Goal: Information Seeking & Learning: Understand process/instructions

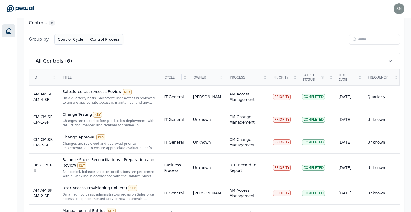
scroll to position [182, 0]
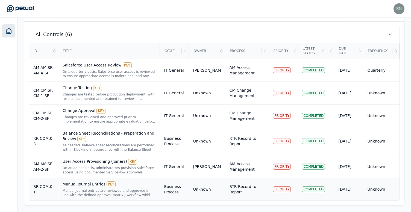
click at [117, 197] on td "Manual Journal Entries KEY Manual journal entries are reviewed and approved in …" at bounding box center [109, 189] width 102 height 23
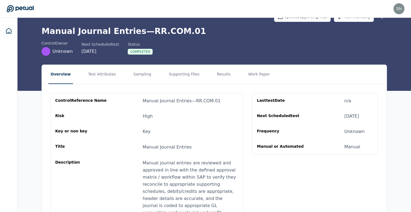
scroll to position [17, 0]
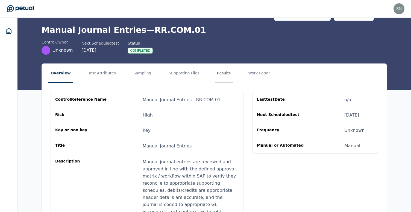
click at [218, 73] on button "Results" at bounding box center [224, 73] width 18 height 19
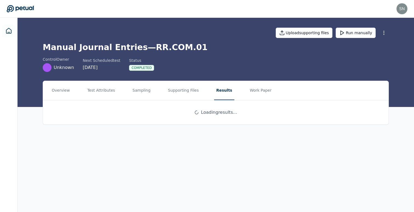
click at [152, 46] on h1 "Manual Journal Entries — RR.COM.01" at bounding box center [216, 47] width 346 height 10
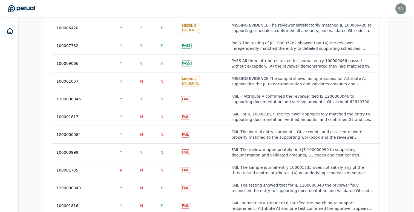
scroll to position [821, 0]
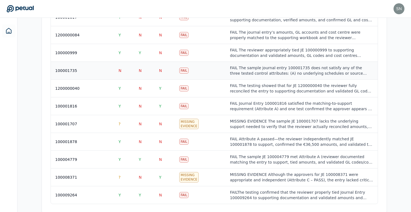
click at [249, 65] on div "FAIL The sample journal entry 100001735 does not satisfy any of the three teste…" at bounding box center [301, 70] width 143 height 11
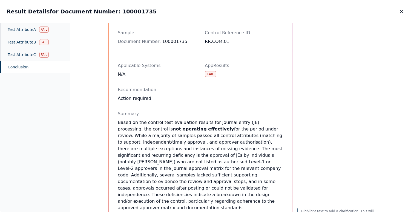
scroll to position [37, 0]
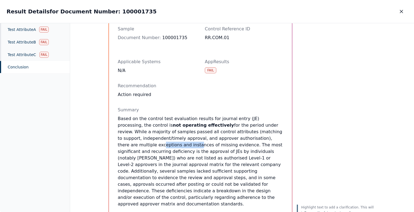
drag, startPoint x: 266, startPoint y: 140, endPoint x: 234, endPoint y: 140, distance: 32.5
click at [234, 140] on p "Based on the control test evaluation results for journal entry (JE) processing,…" at bounding box center [200, 161] width 165 height 92
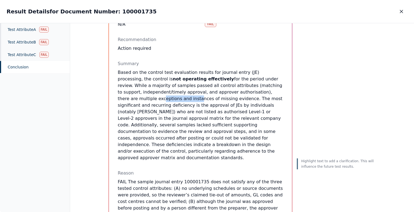
scroll to position [84, 0]
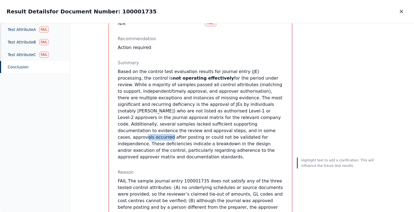
drag, startPoint x: 245, startPoint y: 124, endPoint x: 271, endPoint y: 124, distance: 25.4
click at [271, 124] on p "Based on the control test evaluation results for journal entry (JE) processing,…" at bounding box center [200, 114] width 165 height 92
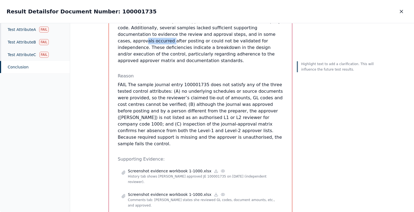
scroll to position [211, 0]
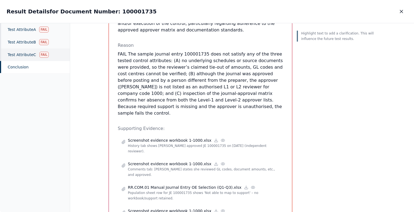
click at [24, 55] on div "Test Attribute C Fail" at bounding box center [35, 54] width 70 height 13
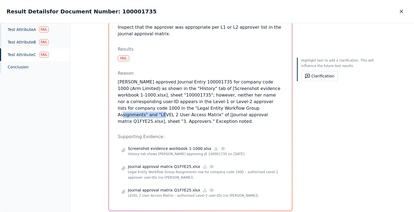
drag, startPoint x: 185, startPoint y: 101, endPoint x: 226, endPoint y: 101, distance: 40.8
click at [226, 101] on p "Lucy Henderson approved Journal Entry 100001735 for company code 1000 (Arm Limi…" at bounding box center [200, 102] width 165 height 46
click at [321, 77] on button "Clarification" at bounding box center [319, 76] width 37 height 10
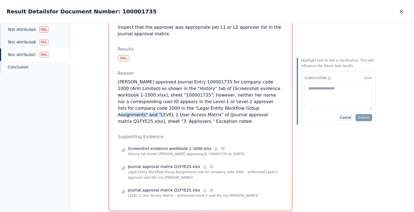
click at [344, 115] on button "Cancel" at bounding box center [346, 117] width 16 height 7
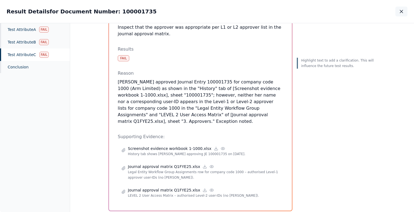
click at [403, 13] on icon "button" at bounding box center [400, 11] width 5 height 5
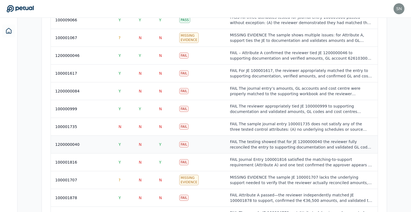
scroll to position [757, 0]
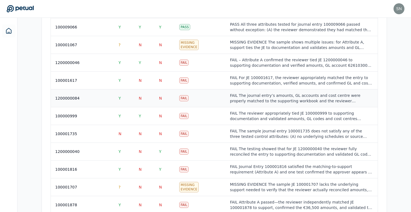
click at [219, 89] on td "Fail" at bounding box center [200, 98] width 51 height 18
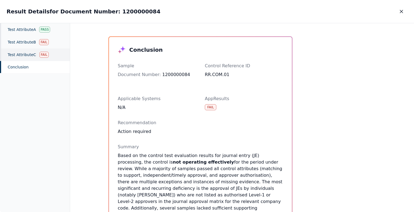
click at [19, 58] on div "Test Attribute C Fail" at bounding box center [35, 54] width 70 height 13
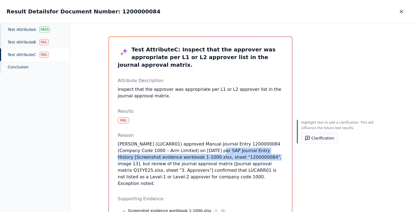
drag, startPoint x: 215, startPoint y: 140, endPoint x: 250, endPoint y: 149, distance: 36.2
click at [250, 149] on p "Lucy Henderson (LUCARR01) approved Manual Journal Entry 1200000084 (Company Cod…" at bounding box center [200, 164] width 165 height 46
click at [328, 140] on button "Clarification" at bounding box center [319, 138] width 37 height 10
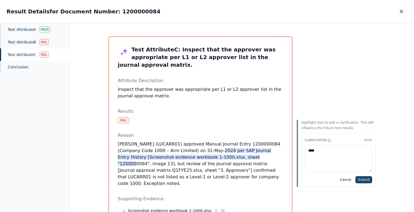
type textarea "****"
click at [364, 179] on button "Submit" at bounding box center [363, 179] width 17 height 7
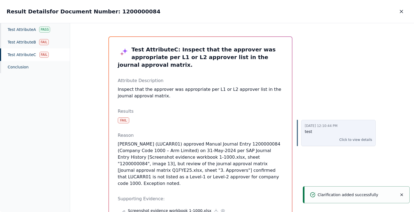
click at [354, 143] on div "9/30/2025, 12:10:44 PM test Click to view details" at bounding box center [338, 133] width 74 height 26
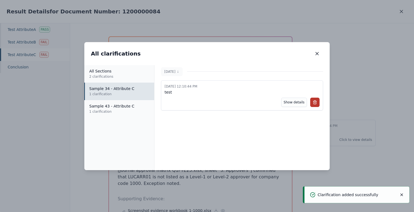
click at [314, 102] on line at bounding box center [314, 102] width 0 height 1
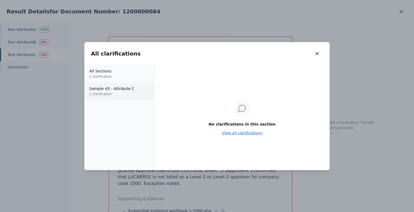
click at [106, 91] on p "1 clarification" at bounding box center [119, 93] width 60 height 5
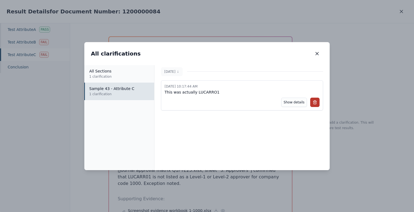
click at [314, 101] on icon at bounding box center [314, 101] width 3 height 0
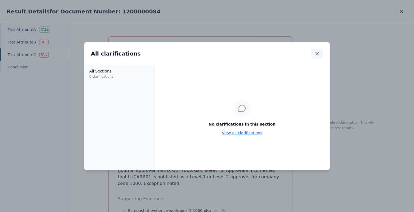
click at [318, 52] on icon "button" at bounding box center [316, 53] width 3 height 3
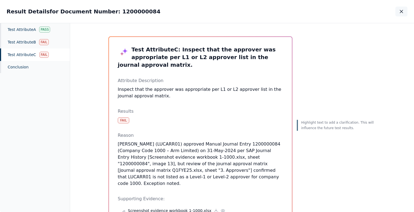
click at [404, 10] on button "button" at bounding box center [401, 12] width 12 height 10
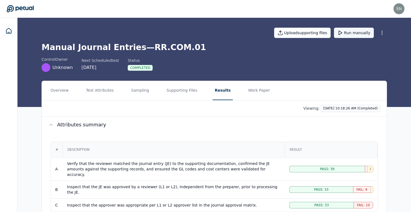
click at [343, 34] on icon at bounding box center [340, 32] width 5 height 5
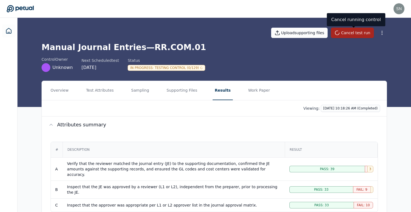
click at [145, 47] on h1 "Manual Journal Entries — RR.COM.01" at bounding box center [215, 47] width 346 height 10
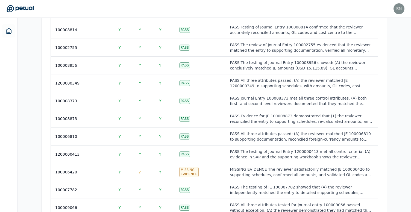
scroll to position [673, 0]
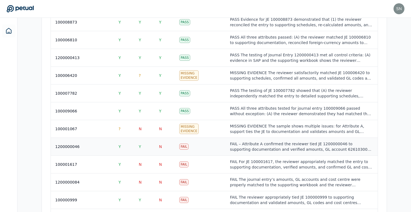
click at [244, 141] on div "FAIL – Attribute A confirmed the reviewer tied JE 1200000046 to supporting docu…" at bounding box center [301, 146] width 143 height 11
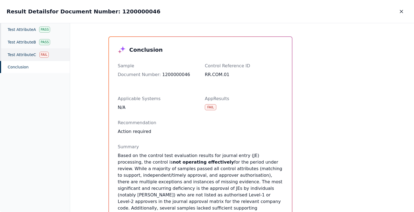
click at [54, 56] on div "Test Attribute C Fail" at bounding box center [35, 54] width 70 height 13
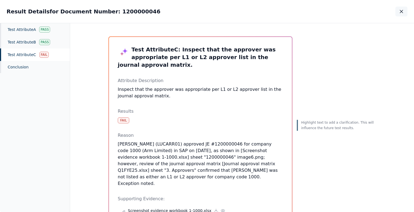
click at [401, 12] on icon "button" at bounding box center [401, 11] width 3 height 3
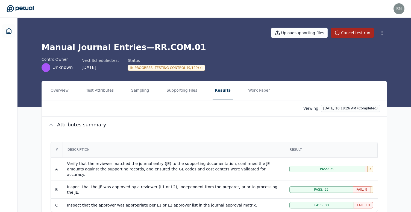
click at [152, 48] on h1 "Manual Journal Entries — RR.COM.01" at bounding box center [215, 47] width 346 height 10
click at [157, 46] on h1 "Manual Journal Entries — RR.COM.01" at bounding box center [215, 47] width 346 height 10
click at [176, 48] on h1 "Manual Journal Entries — RR.COM.01" at bounding box center [215, 47] width 346 height 10
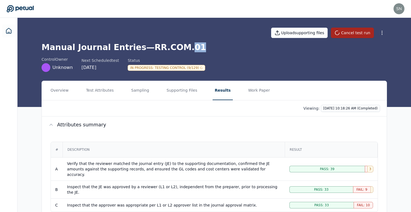
click at [176, 48] on h1 "Manual Journal Entries — RR.COM.01" at bounding box center [215, 47] width 346 height 10
click at [165, 49] on h1 "Manual Journal Entries — RR.COM.01" at bounding box center [215, 47] width 346 height 10
click at [143, 50] on h1 "Manual Journal Entries — RR.COM.01" at bounding box center [215, 47] width 346 height 10
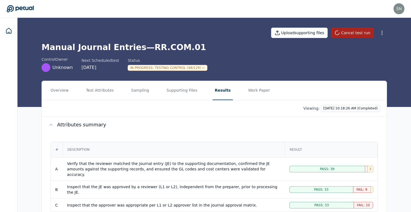
click at [231, 57] on div "control Owner Unknown Next Scheduled test 9/29/2025 Status In Progress : Testin…" at bounding box center [215, 64] width 346 height 15
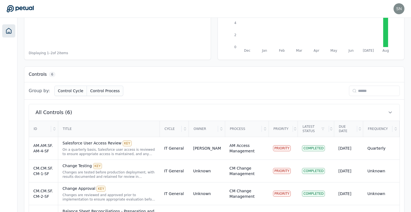
scroll to position [182, 0]
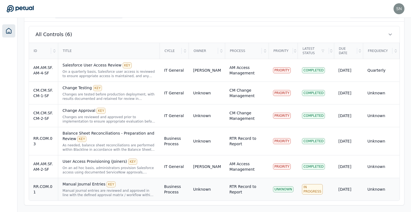
click at [158, 187] on td "Manual Journal Entries KEY Manual journal entries are reviewed and approved in …" at bounding box center [109, 189] width 102 height 23
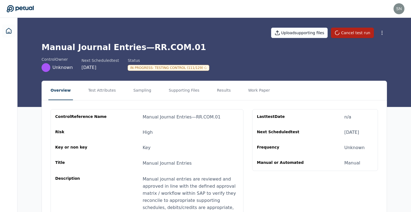
click at [144, 47] on h1 "Manual Journal Entries — RR.COM.01" at bounding box center [215, 47] width 346 height 10
click at [157, 47] on h1 "Manual Journal Entries — RR.COM.01" at bounding box center [215, 47] width 346 height 10
click at [179, 46] on h1 "Manual Journal Entries — RR.COM.01" at bounding box center [215, 47] width 346 height 10
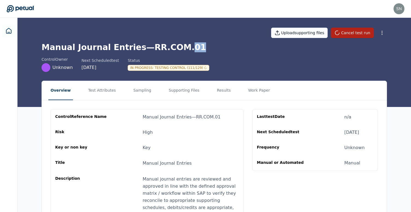
click at [179, 46] on h1 "Manual Journal Entries — RR.COM.01" at bounding box center [215, 47] width 346 height 10
click at [117, 46] on h1 "Manual Journal Entries — RR.COM.01" at bounding box center [215, 47] width 346 height 10
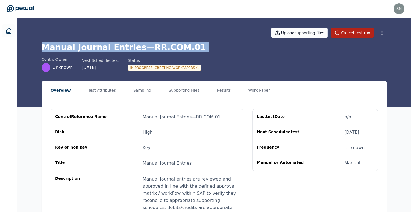
click at [117, 46] on h1 "Manual Journal Entries — RR.COM.01" at bounding box center [215, 47] width 346 height 10
click at [121, 48] on h1 "Manual Journal Entries — RR.COM.01" at bounding box center [215, 47] width 346 height 10
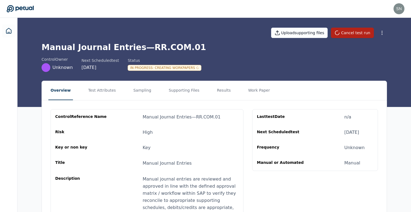
click at [135, 48] on h1 "Manual Journal Entries — RR.COM.01" at bounding box center [215, 47] width 346 height 10
click at [144, 48] on h1 "Manual Journal Entries — RR.COM.01" at bounding box center [215, 47] width 346 height 10
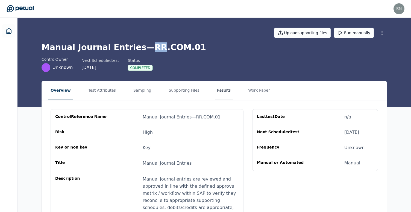
click at [215, 87] on button "Results" at bounding box center [224, 90] width 18 height 19
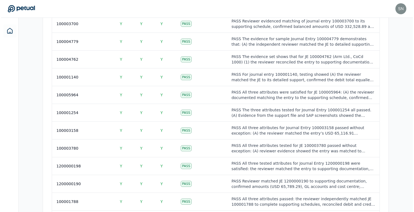
scroll to position [821, 0]
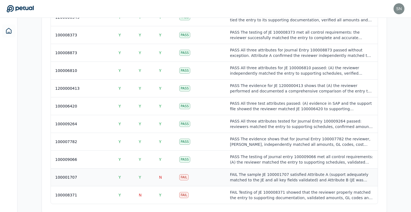
click at [213, 170] on td "Fail" at bounding box center [200, 177] width 51 height 18
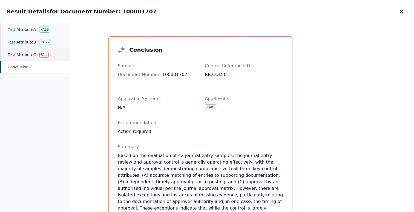
click at [43, 55] on div "Fail" at bounding box center [43, 55] width 9 height 6
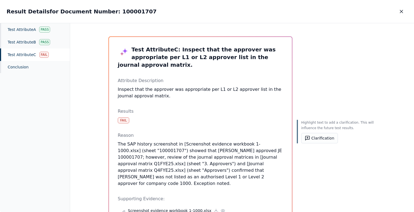
drag, startPoint x: 246, startPoint y: 167, endPoint x: 217, endPoint y: 136, distance: 42.4
click at [217, 141] on p "The SAP history screenshot in [Screenshot evidence workbook 1-1000.xlsx] (sheet…" at bounding box center [200, 164] width 165 height 46
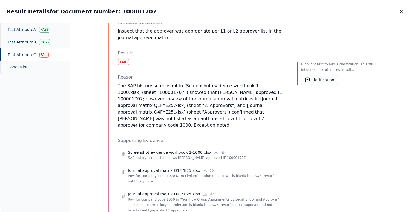
scroll to position [61, 0]
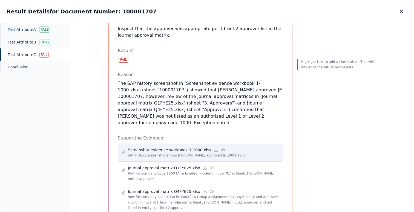
click at [220, 148] on icon at bounding box center [222, 150] width 4 height 4
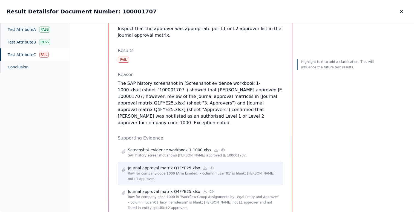
click at [209, 166] on icon at bounding box center [211, 168] width 4 height 4
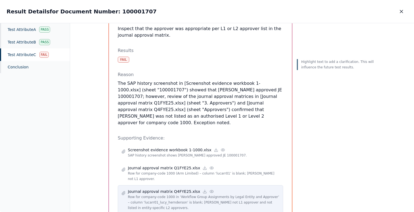
click at [209, 189] on icon at bounding box center [211, 191] width 4 height 4
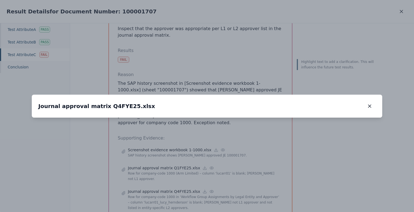
drag, startPoint x: 282, startPoint y: 60, endPoint x: 256, endPoint y: 102, distance: 49.1
click at [179, 165] on img at bounding box center [179, 165] width 0 height 0
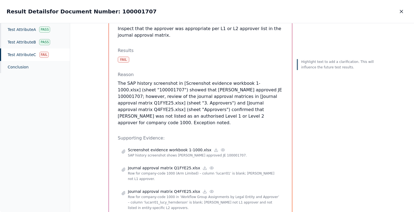
scroll to position [73, 0]
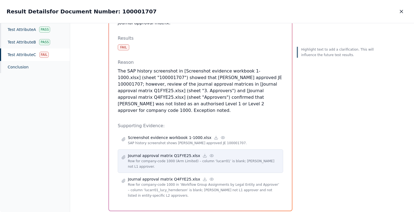
click at [211, 155] on circle at bounding box center [211, 155] width 1 height 1
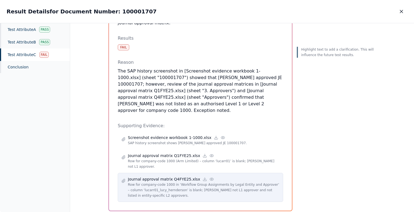
click at [211, 179] on circle at bounding box center [211, 179] width 1 height 1
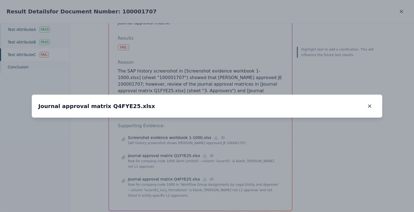
drag, startPoint x: 284, startPoint y: 66, endPoint x: 284, endPoint y: 119, distance: 53.3
click at [207, 171] on img at bounding box center [207, 171] width 0 height 0
click at [109, 102] on h2 "Journal approval matrix Q4FYE25.xlsx" at bounding box center [96, 106] width 117 height 8
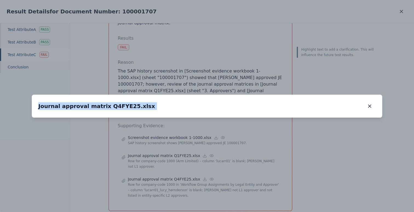
click at [109, 102] on h2 "Journal approval matrix Q4FYE25.xlsx" at bounding box center [96, 106] width 117 height 8
copy h2 "Journal approval matrix Q4FYE25.xlsx"
click at [368, 105] on icon "button" at bounding box center [369, 106] width 3 height 3
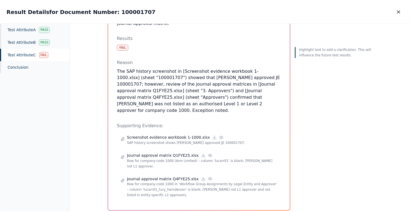
scroll to position [0, 0]
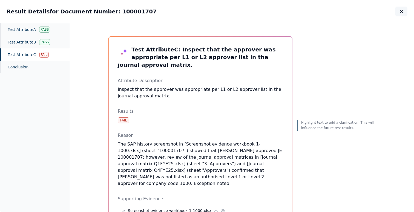
click at [401, 10] on icon "button" at bounding box center [400, 11] width 5 height 5
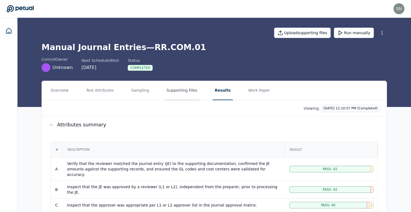
click at [173, 92] on button "Supporting Files" at bounding box center [182, 90] width 35 height 19
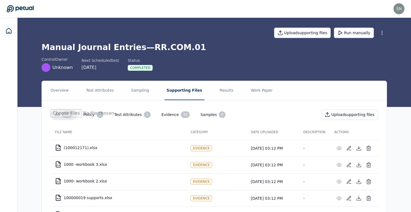
scroll to position [1642, 0]
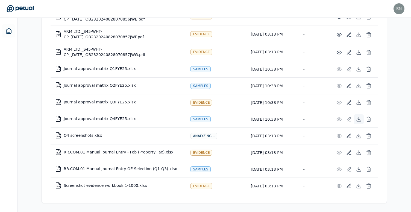
click at [359, 120] on icon at bounding box center [359, 119] width 2 height 1
click at [359, 104] on icon at bounding box center [359, 103] width 4 height 1
